Goal: Information Seeking & Learning: Learn about a topic

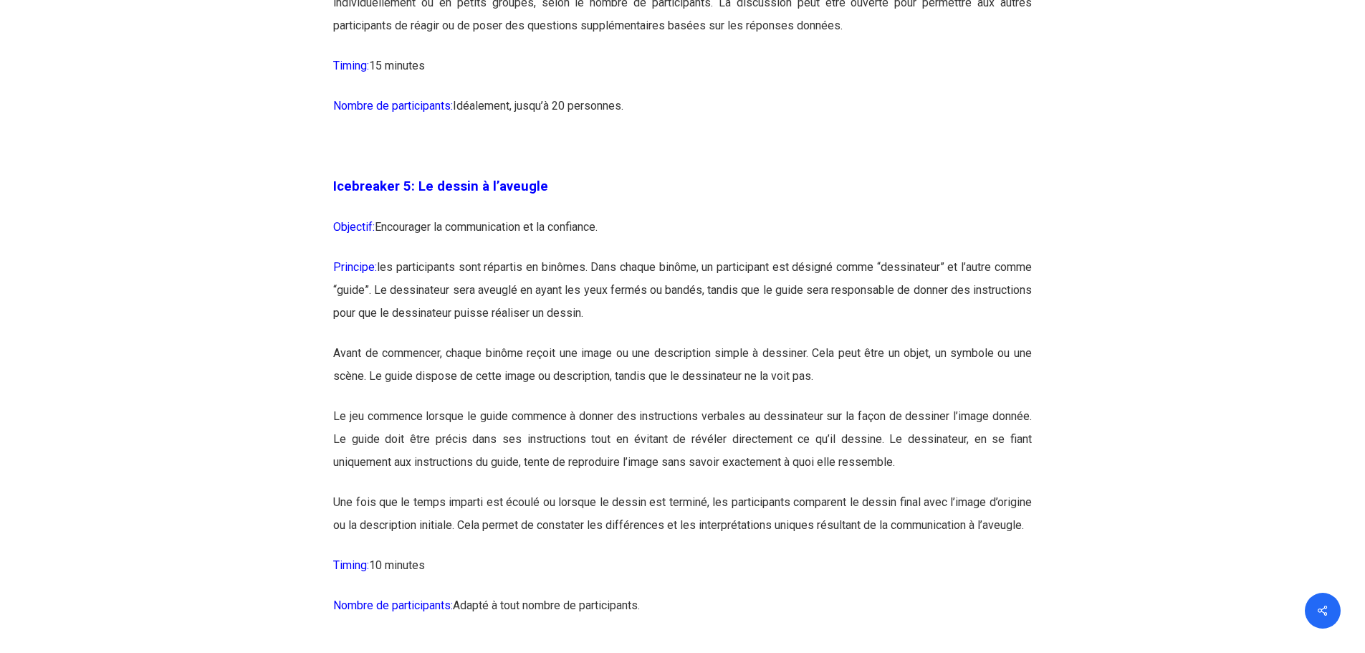
scroll to position [2552, 0]
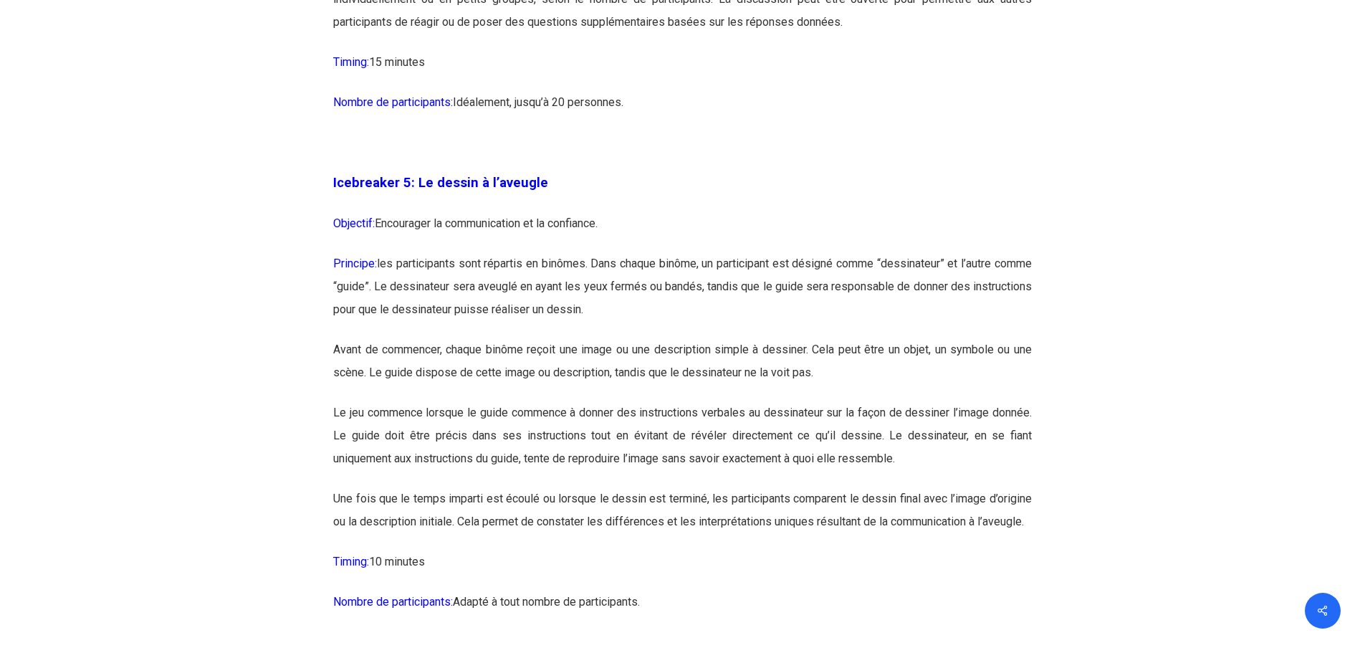
drag, startPoint x: 0, startPoint y: 0, endPoint x: 364, endPoint y: 583, distance: 687.2
drag, startPoint x: 364, startPoint y: 583, endPoint x: 763, endPoint y: 184, distance: 564.6
click at [763, 184] on p "Icebreaker 5: Le dessin à l’aveugle" at bounding box center [682, 191] width 699 height 41
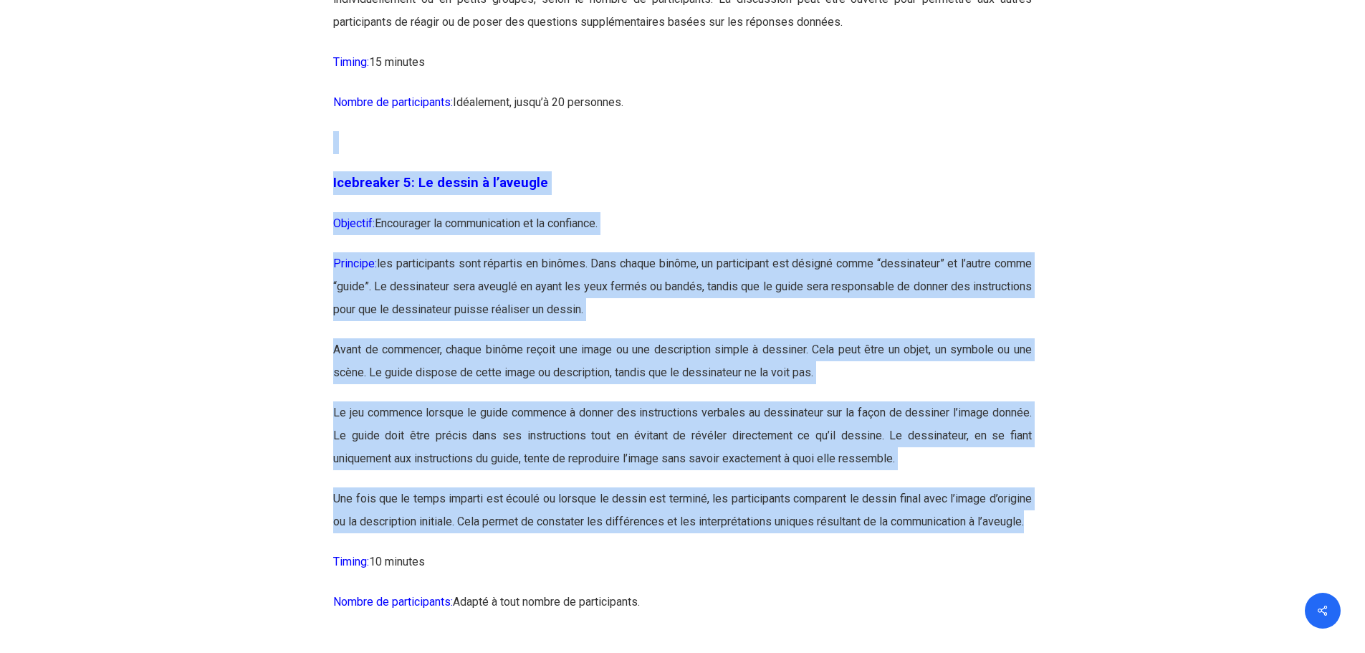
drag, startPoint x: 328, startPoint y: 169, endPoint x: 649, endPoint y: 546, distance: 494.8
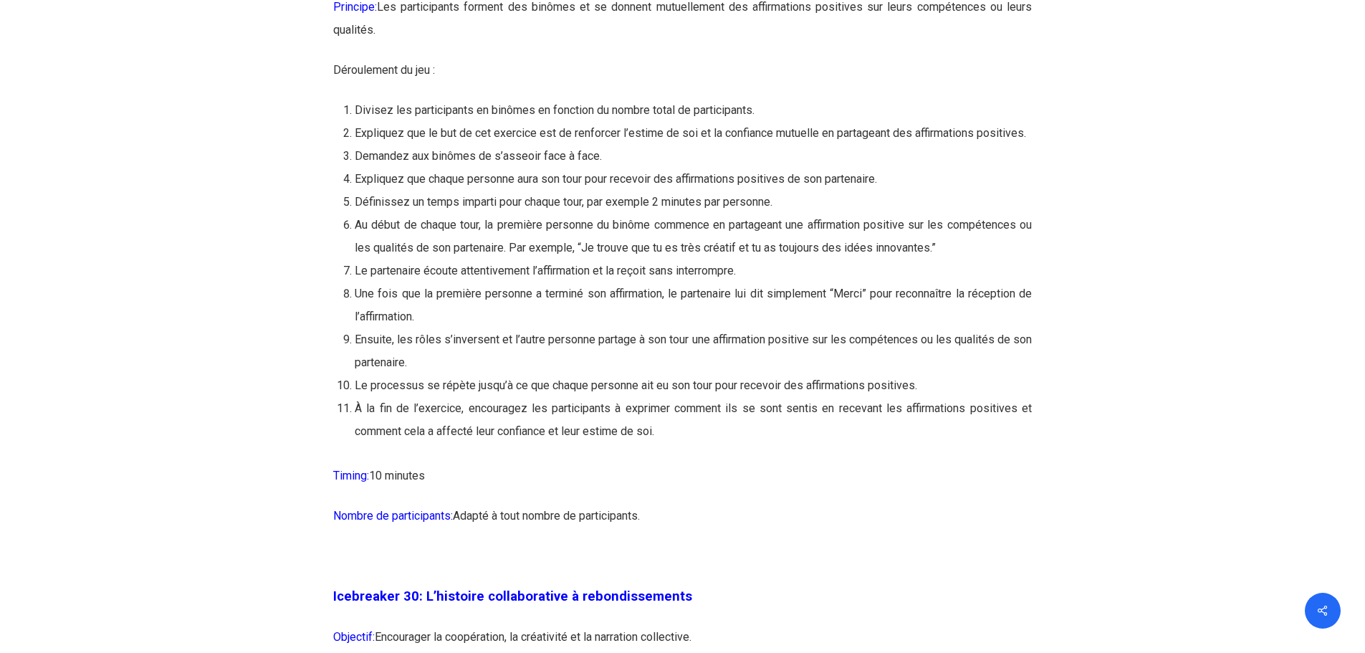
scroll to position [13849, 0]
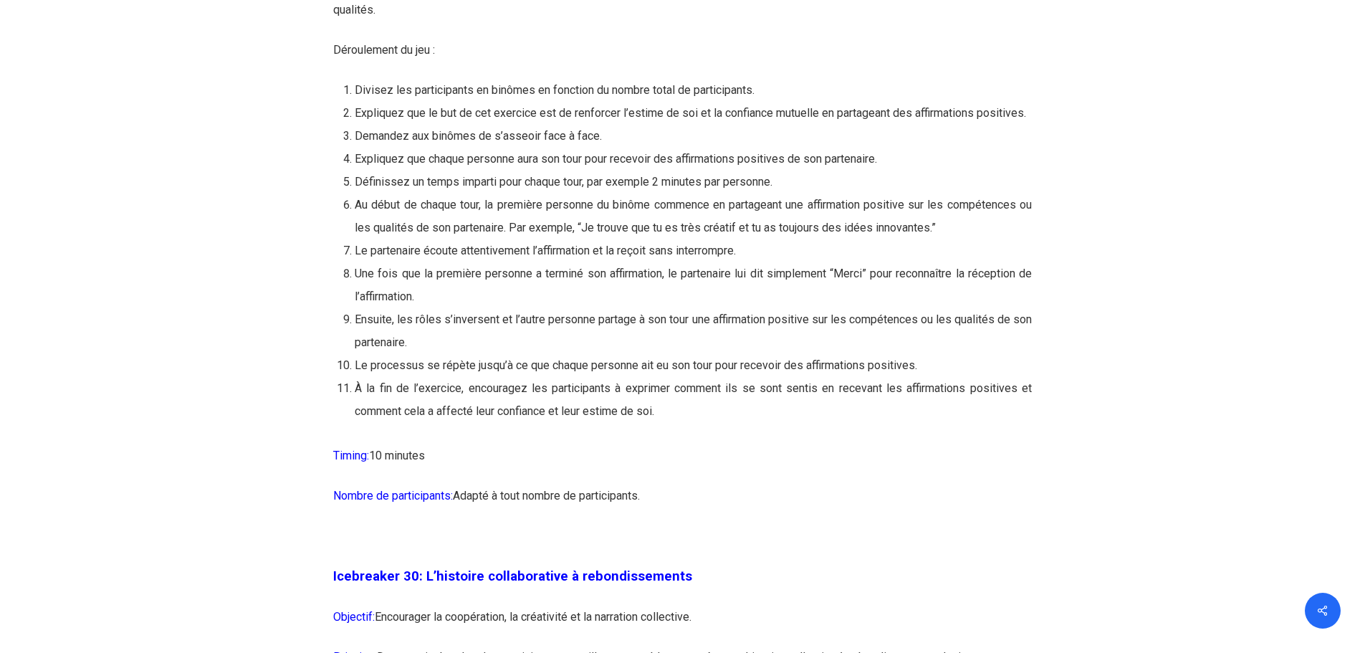
drag, startPoint x: 331, startPoint y: 11, endPoint x: 695, endPoint y: 592, distance: 685.0
copy div "Loremips: Dolorsitam c’adipis el sed do eiusmodte in utlaboree. Dolorema: Ali e…"
click at [1024, 525] on p "Nombre de participants: Adapté à tout nombre de participants." at bounding box center [682, 505] width 699 height 40
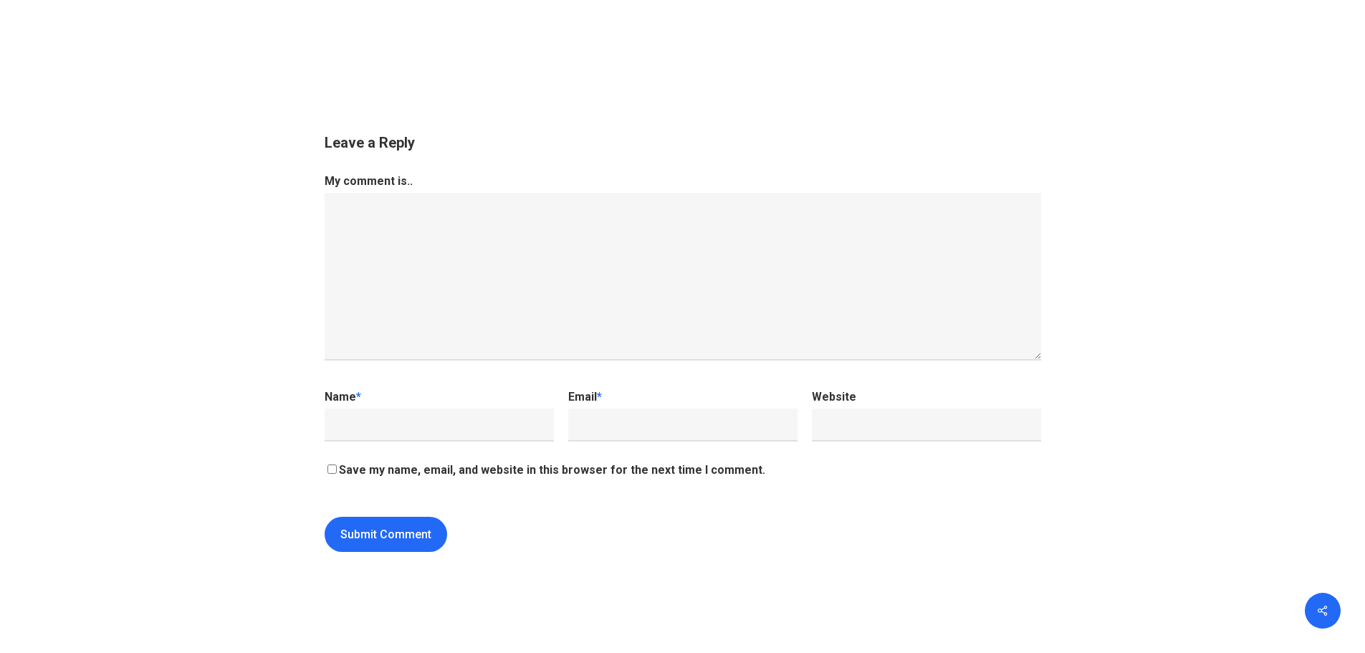
scroll to position [14938, 0]
